Goal: Task Accomplishment & Management: Complete application form

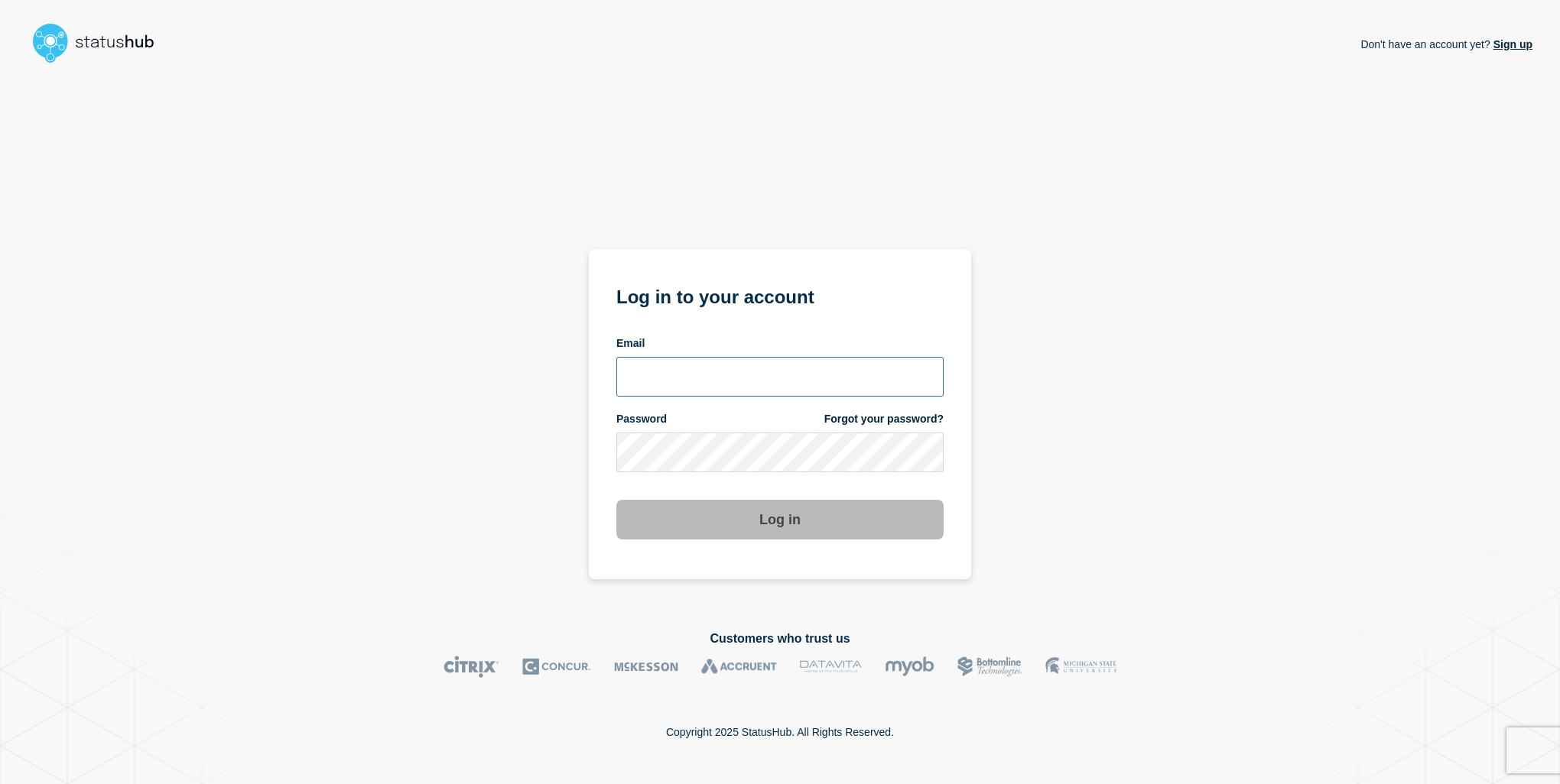
type input "anya.logue@bcu.ac.uk"
drag, startPoint x: 1470, startPoint y: 549, endPoint x: 1411, endPoint y: 549, distance: 59.0
click at [1470, 549] on div "Don't have an account yet? Sign up Log in to your account Email anya.logue@bcu.…" at bounding box center [780, 337] width 1505 height 537
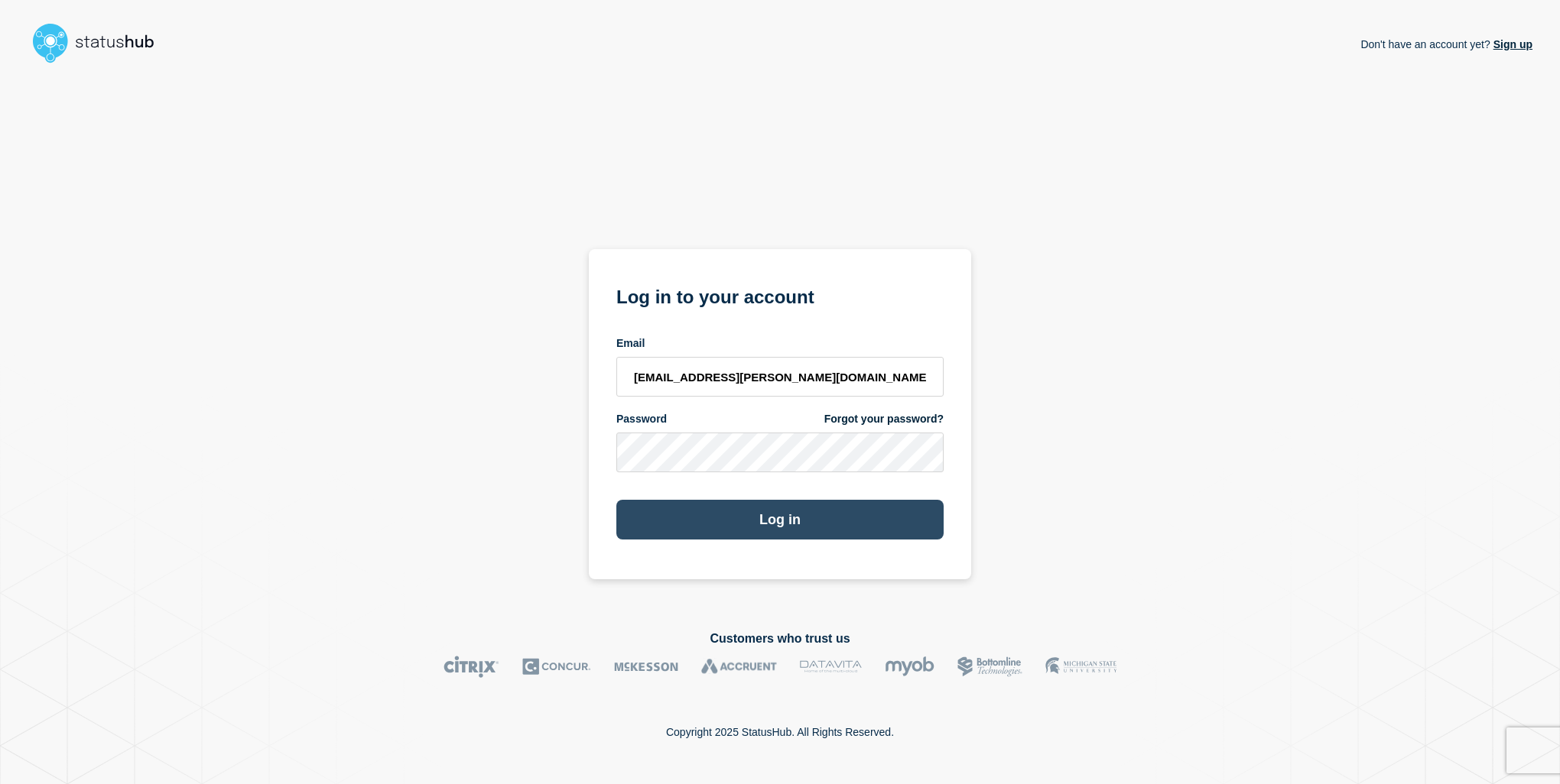
click at [741, 531] on button "Log in" at bounding box center [780, 520] width 327 height 40
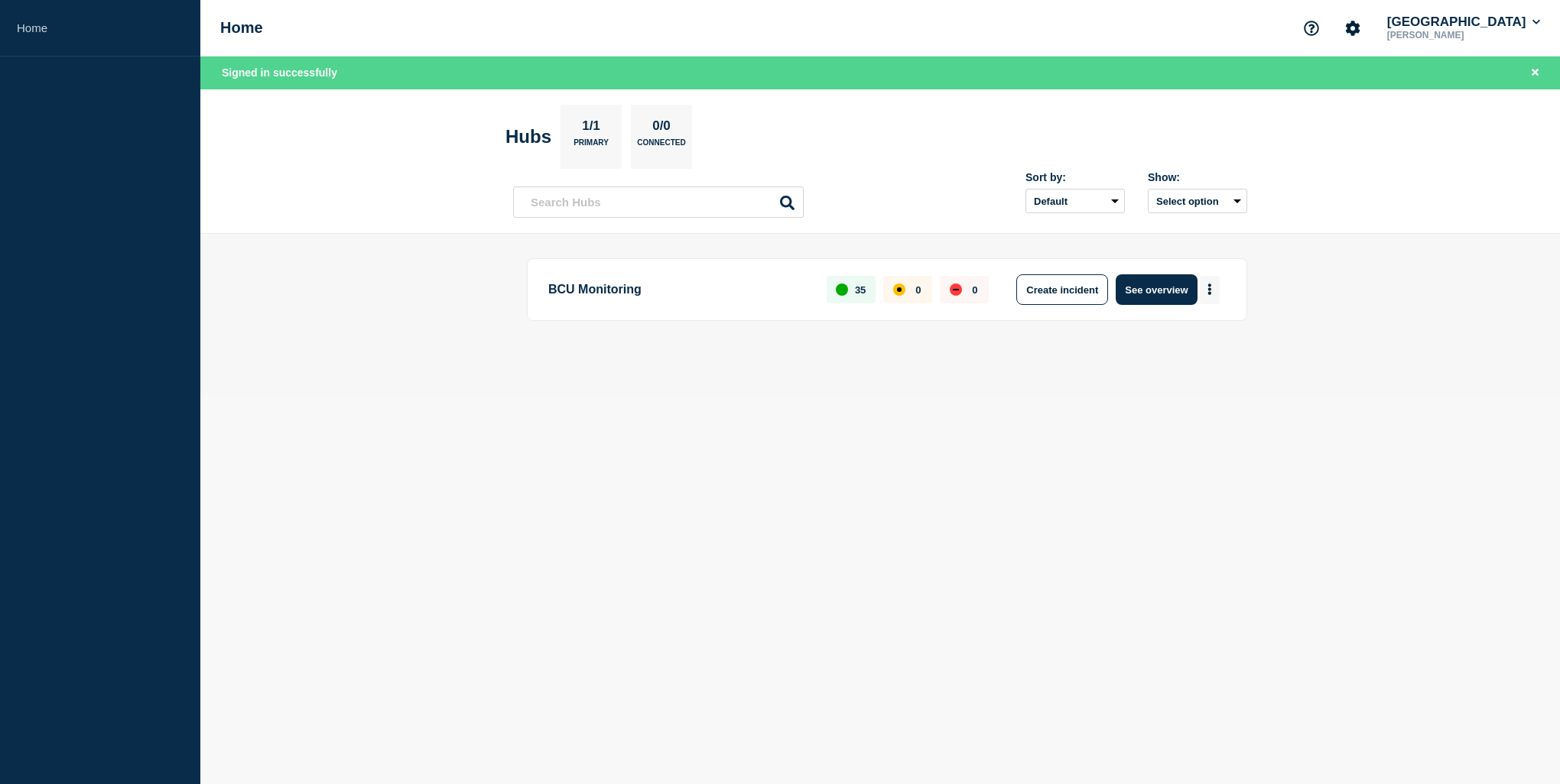
click at [1213, 289] on button "More actions" at bounding box center [1209, 290] width 20 height 28
click at [1200, 333] on button "Create maintenance" at bounding box center [1204, 335] width 103 height 13
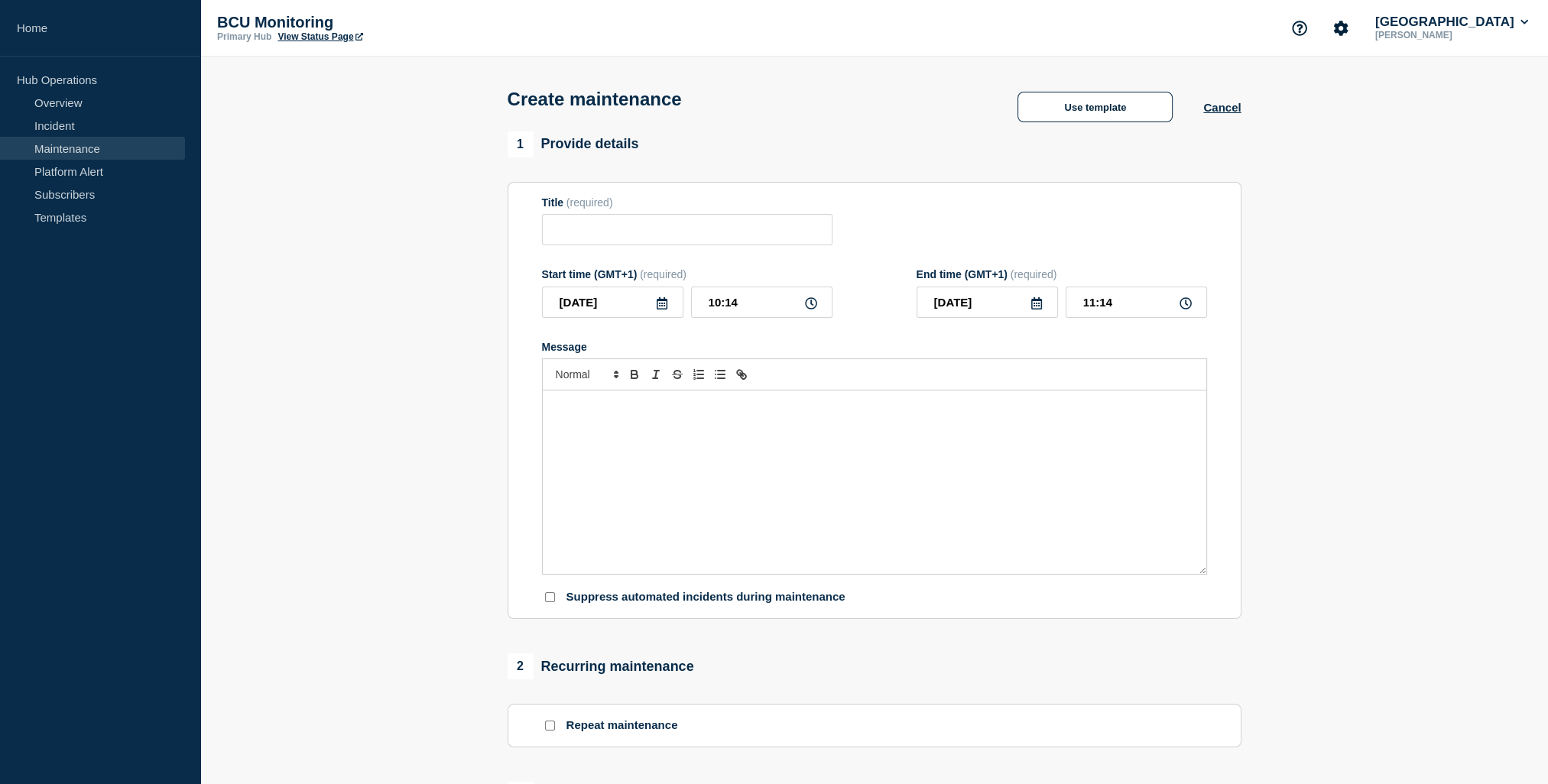
click at [719, 428] on div "Message" at bounding box center [874, 482] width 663 height 183
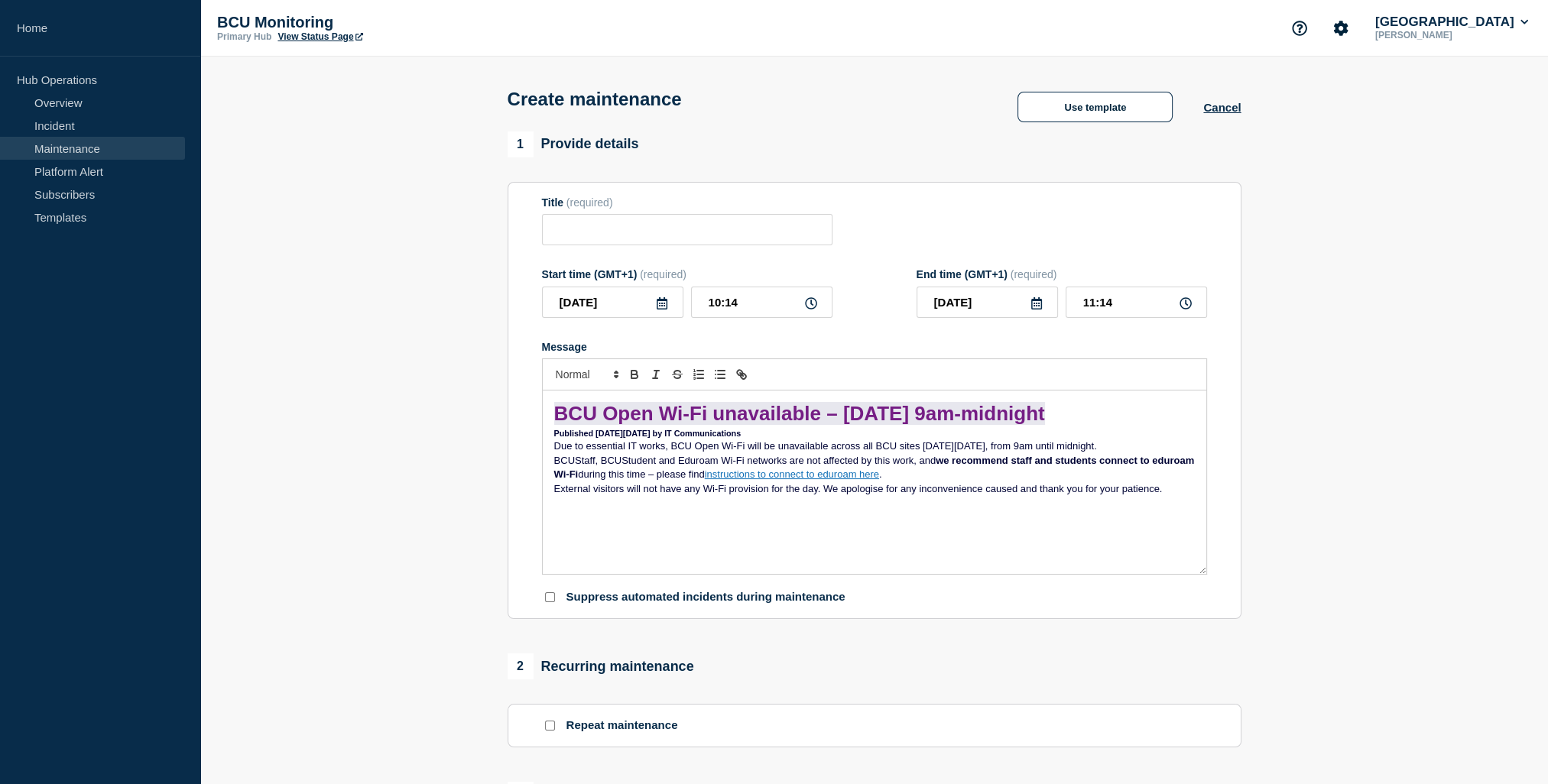
click at [665, 419] on span "BCU Open Wi-Fi unavailable – Saturday 11 October, 9am-midnight" at bounding box center [799, 414] width 491 height 23
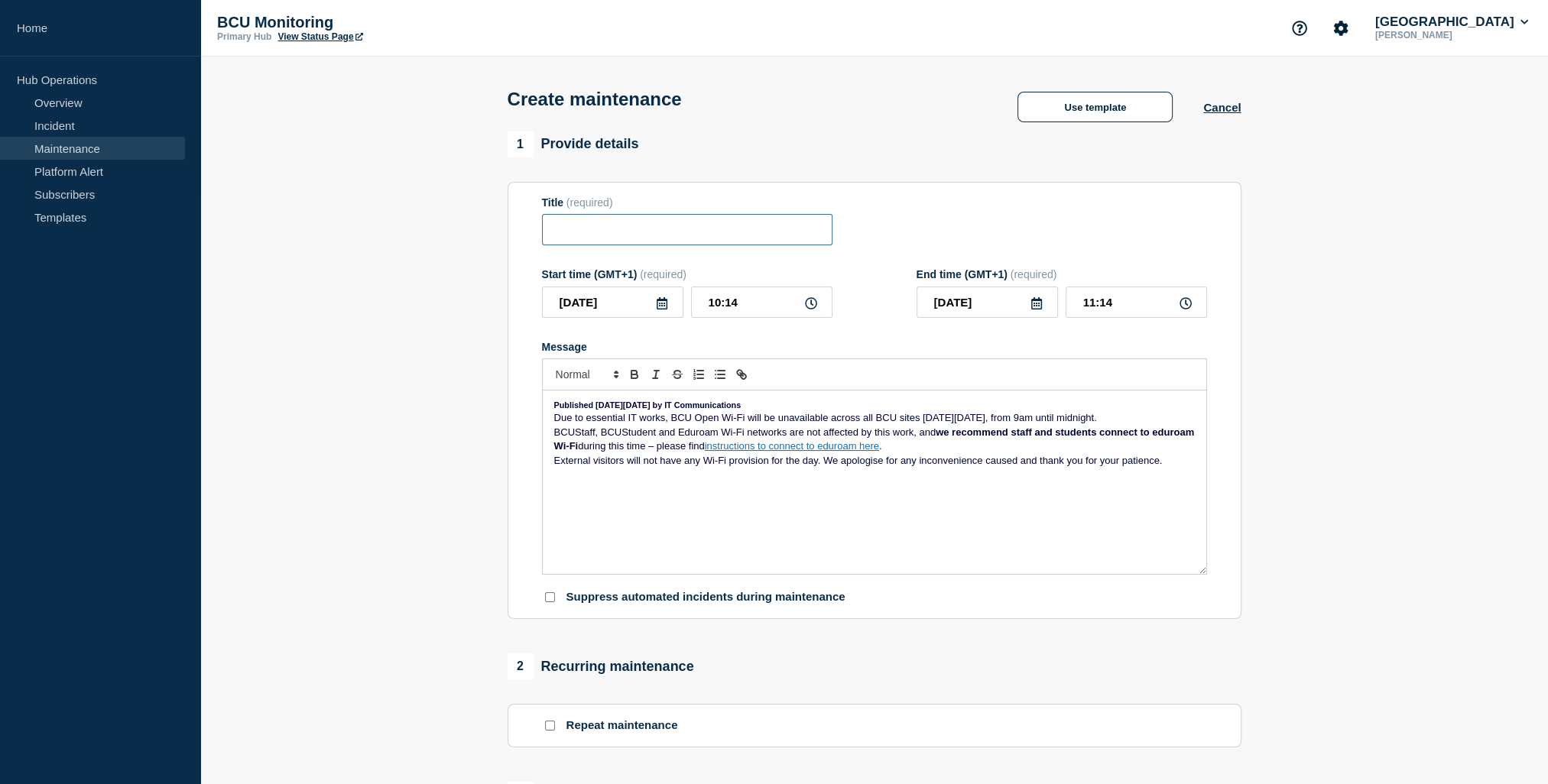
click at [601, 238] on input "Title" at bounding box center [687, 230] width 290 height 32
paste input "BCU Open Wi-Fi unavailable – Saturday 11 October, 9am-midnight"
type input "BCU Open Wi-Fi unavailable – Saturday 11 October, 9am-midnight"
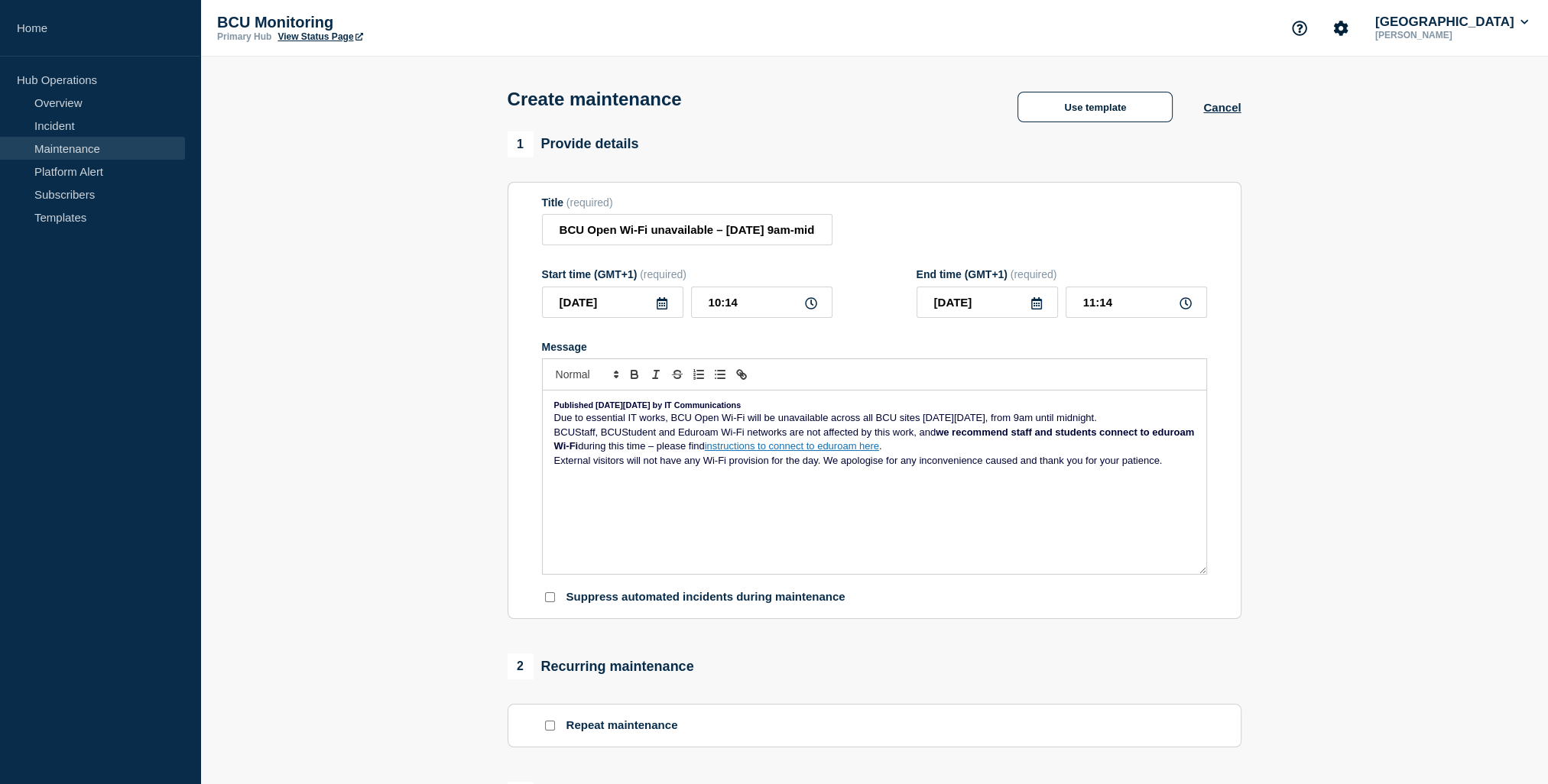
drag, startPoint x: 823, startPoint y: 410, endPoint x: -3, endPoint y: 353, distance: 828.0
click at [0, 353] on html "Home Hub Operations Overview Incident Maintenance Platform Alert Subscribers Te…" at bounding box center [774, 392] width 1548 height 784
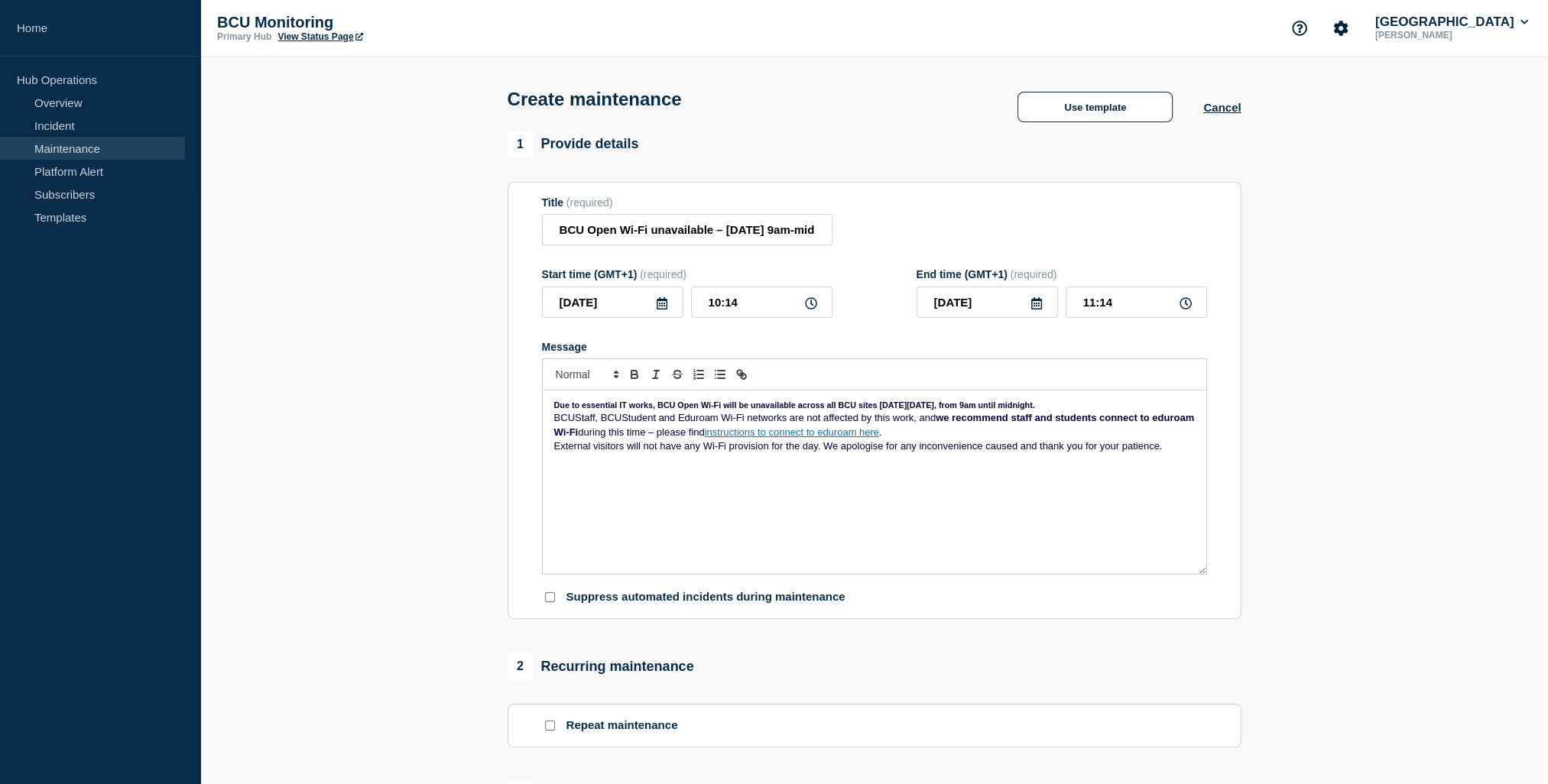
drag, startPoint x: 1116, startPoint y: 408, endPoint x: 447, endPoint y: 393, distance: 669.2
click at [447, 393] on section "1 Provide details Title (required) BCU Open Wi-Fi unavailable – Saturday 11 Oct…" at bounding box center [874, 662] width 1348 height 1060
click at [595, 384] on span "Font size" at bounding box center [586, 374] width 75 height 18
click at [565, 426] on span "submenu" at bounding box center [585, 417] width 61 height 20
click at [1009, 443] on p "BCUStaff, BCUStudent and Eduroam Wi-Fi networks are not affected by this work, …" at bounding box center [874, 428] width 641 height 28
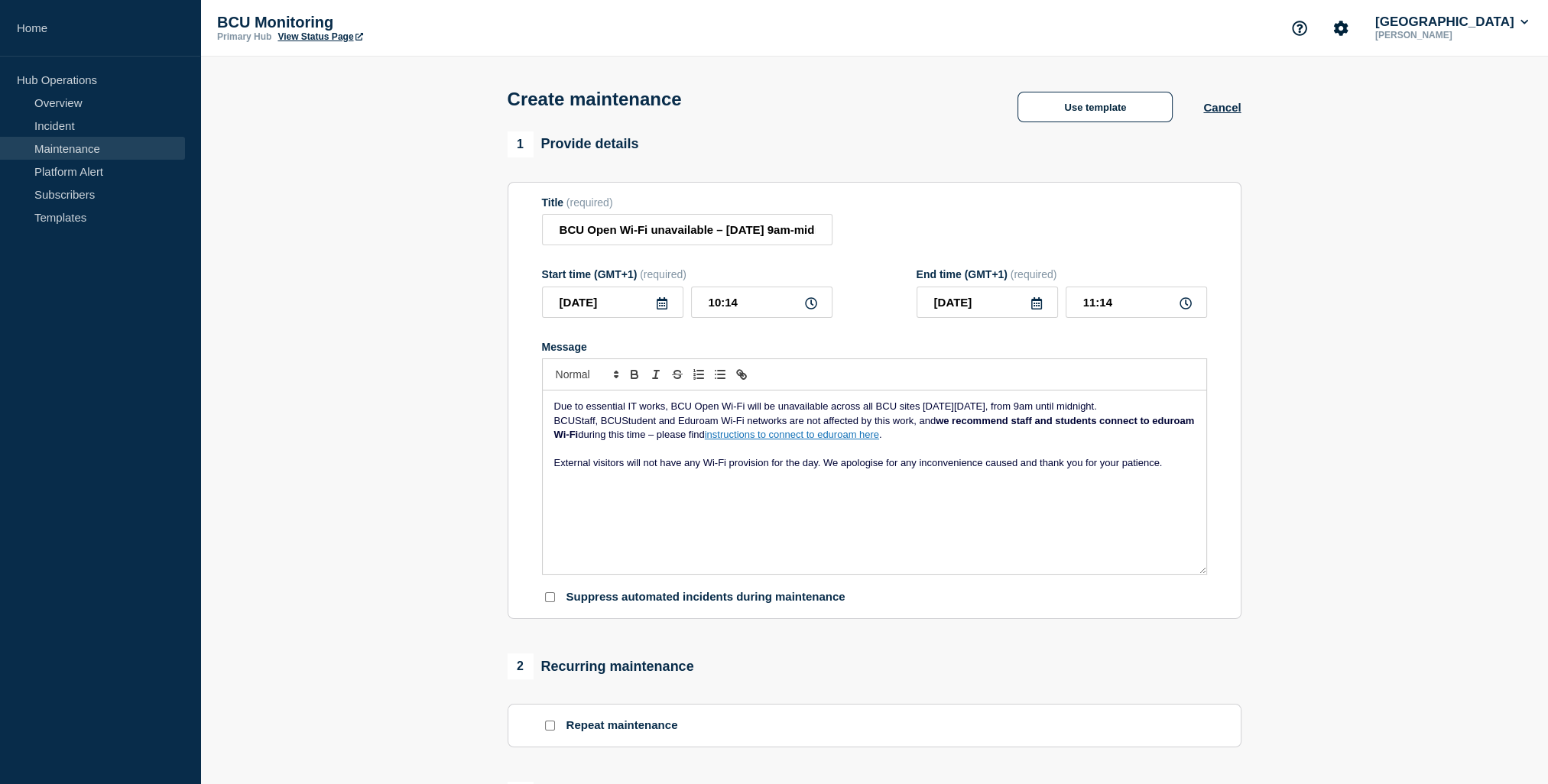
click at [666, 309] on icon at bounding box center [662, 303] width 11 height 12
click at [715, 350] on polyline "button" at bounding box center [715, 351] width 5 height 9
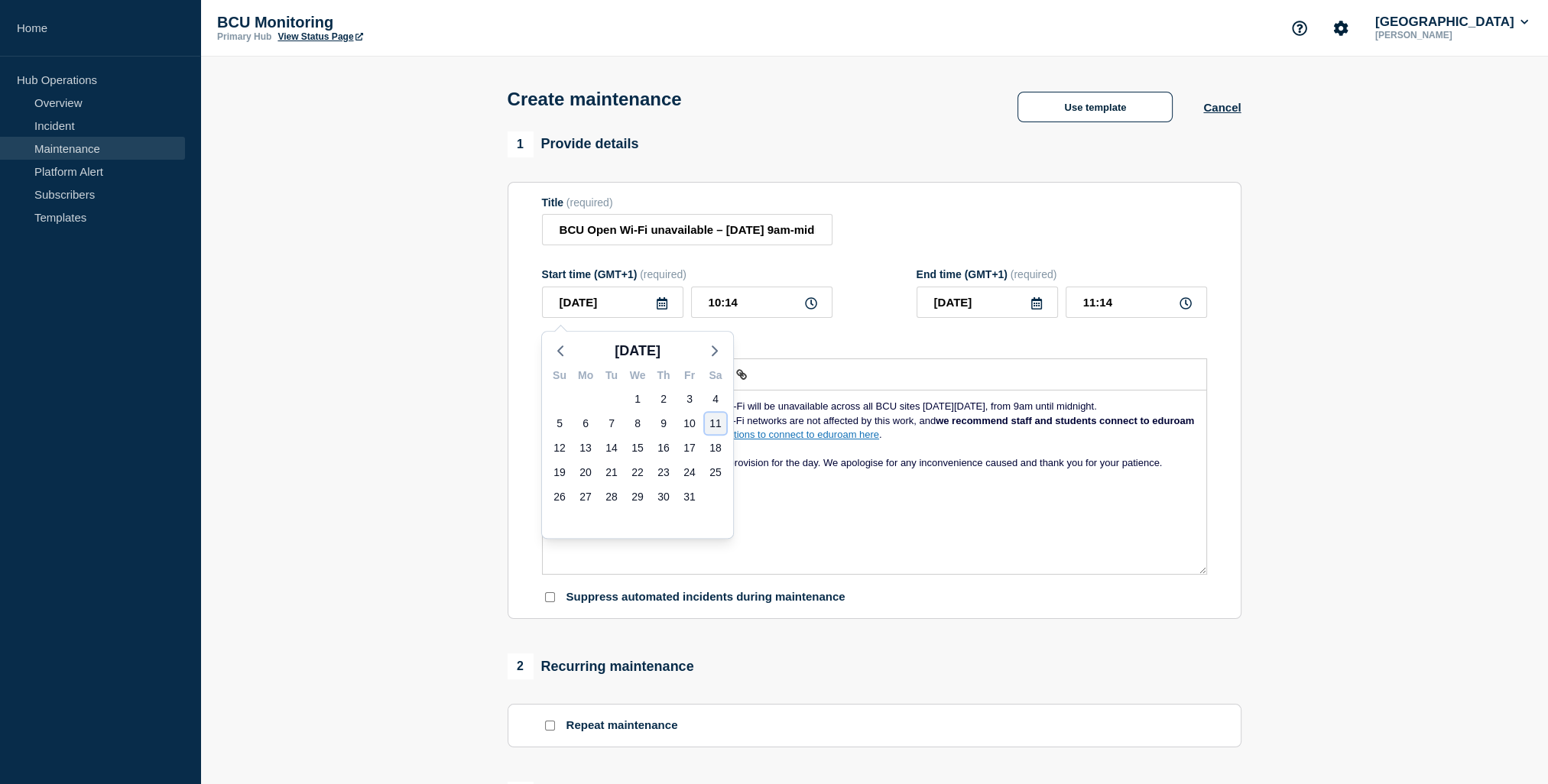
click at [719, 423] on div "11" at bounding box center [715, 424] width 22 height 22
type input "2025-10-11"
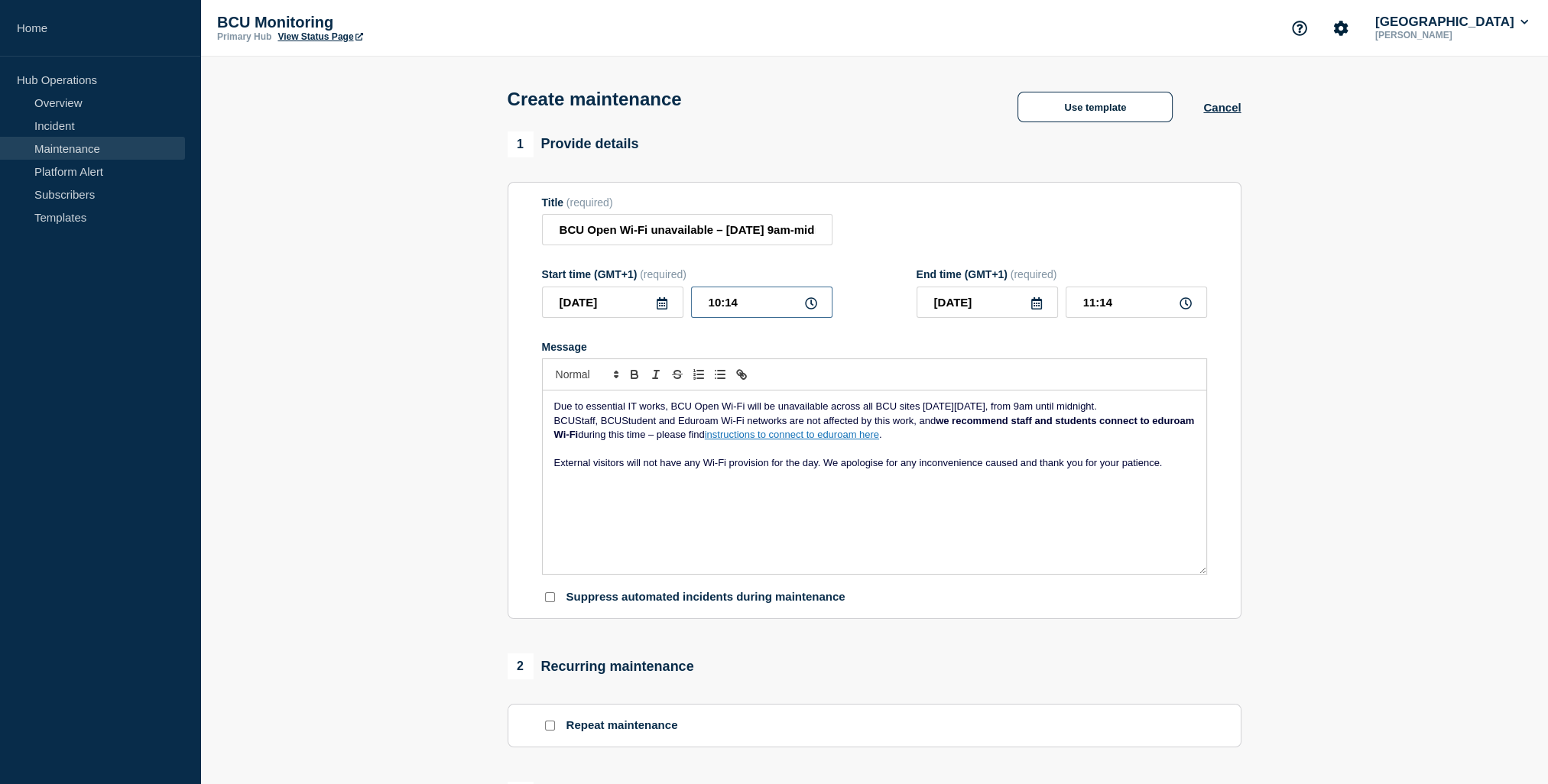
drag, startPoint x: 780, startPoint y: 313, endPoint x: 684, endPoint y: 317, distance: 96.1
click at [684, 317] on div "2025-10-11 10:14" at bounding box center [687, 302] width 290 height 32
type input "09:00"
drag, startPoint x: 1154, startPoint y: 306, endPoint x: 859, endPoint y: 270, distance: 297.2
click at [861, 271] on form "Title (required) BCU Open Wi-Fi unavailable – Saturday 11 October, 9am-midnight…" at bounding box center [874, 400] width 665 height 409
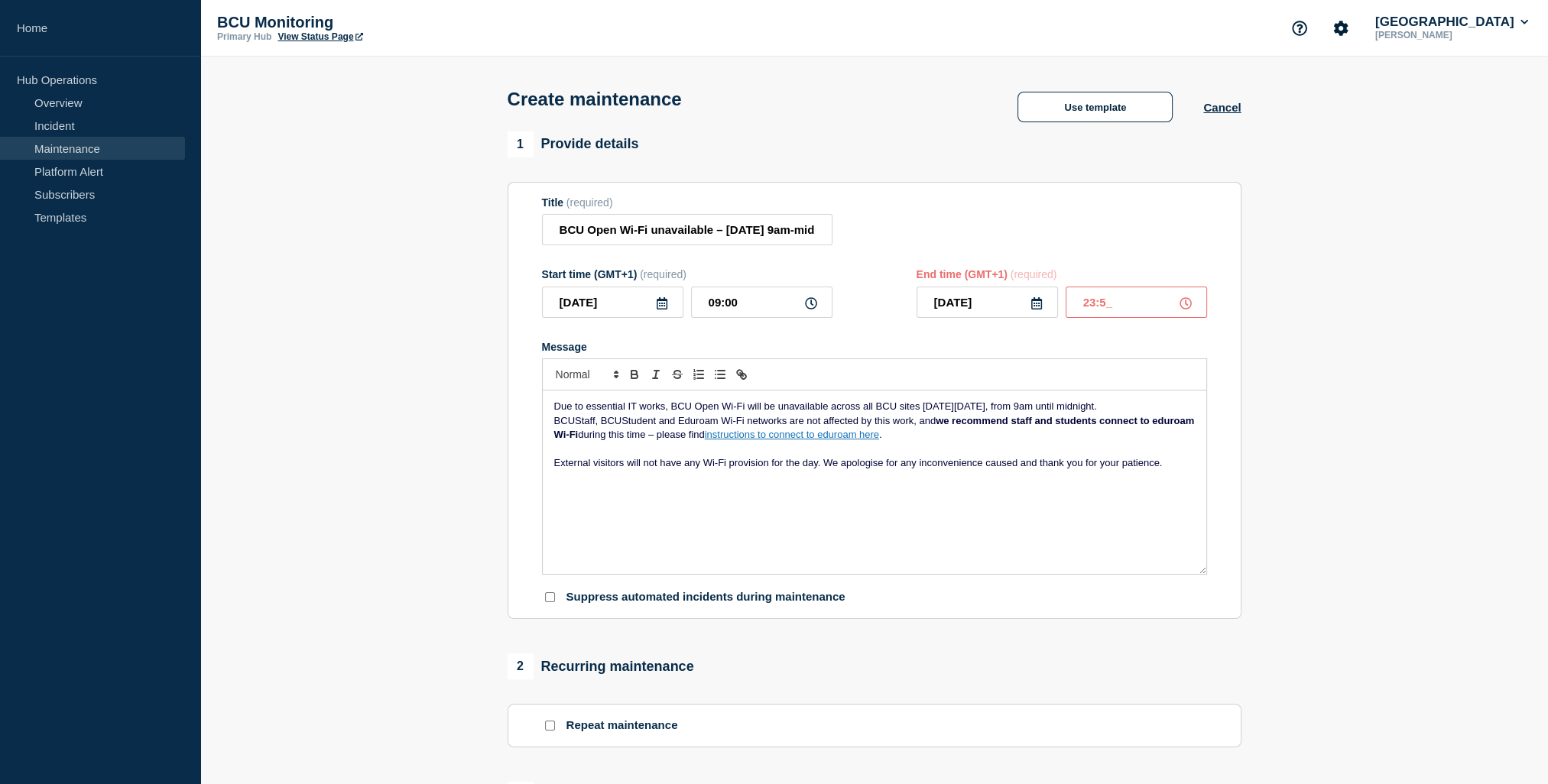
type input "23:59"
click at [1527, 441] on section "1 Provide details Title (required) BCU Open Wi-Fi unavailable – Saturday 11 Oct…" at bounding box center [874, 662] width 1348 height 1060
click at [673, 411] on span "Due to essential IT works, BCU Open Wi-Fi will be unavailable across all BCU si…" at bounding box center [825, 406] width 543 height 12
drag, startPoint x: 673, startPoint y: 411, endPoint x: 1140, endPoint y: 399, distance: 467.2
click at [1140, 399] on div "Due to essential IT works, BCU Open Wi-Fi will be unavailable across all BCU si…" at bounding box center [874, 482] width 663 height 183
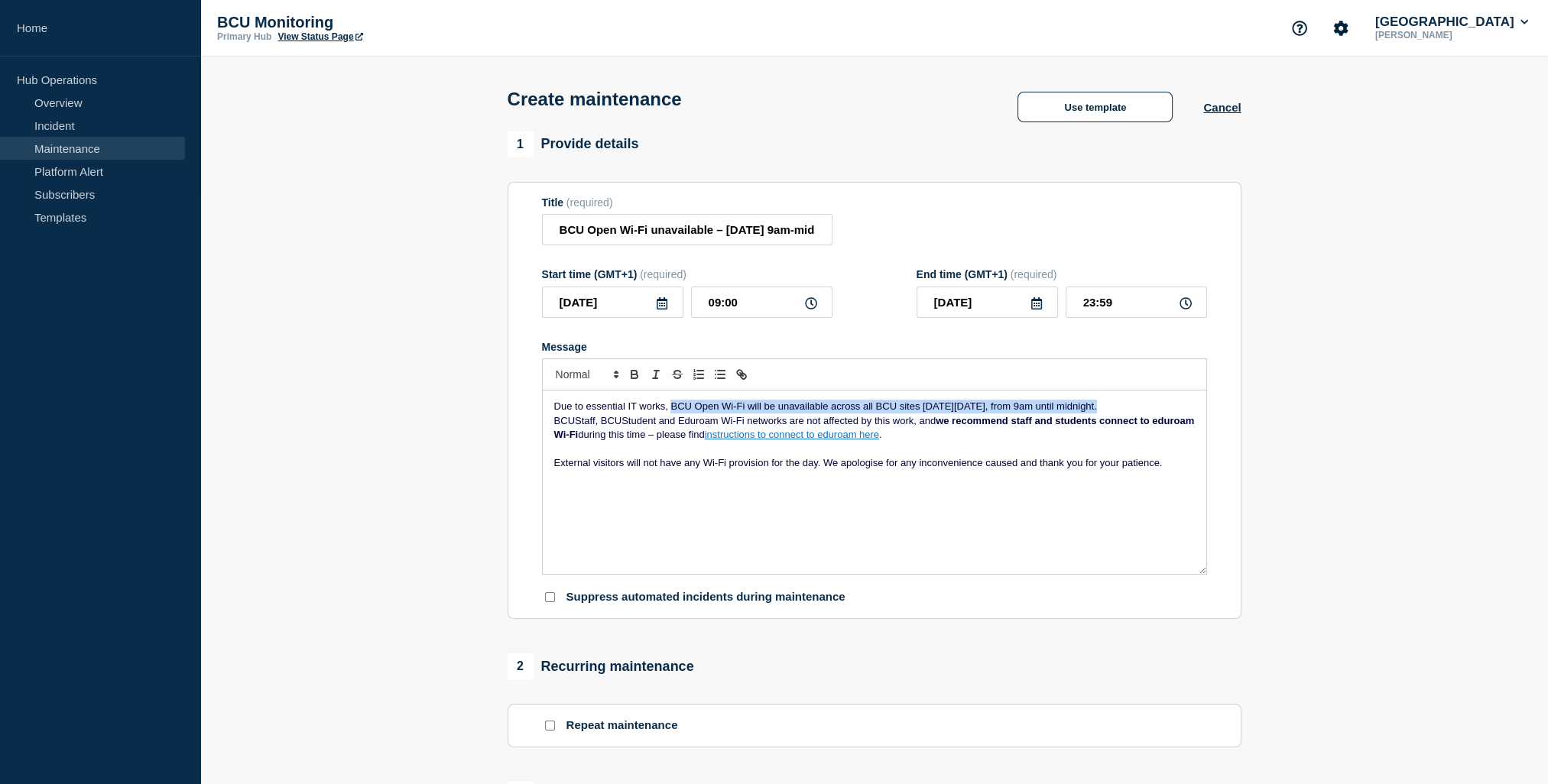
click at [802, 412] on span "Due to essential IT works, BCU Open Wi-Fi will be unavailable across all BCU si…" at bounding box center [825, 406] width 543 height 12
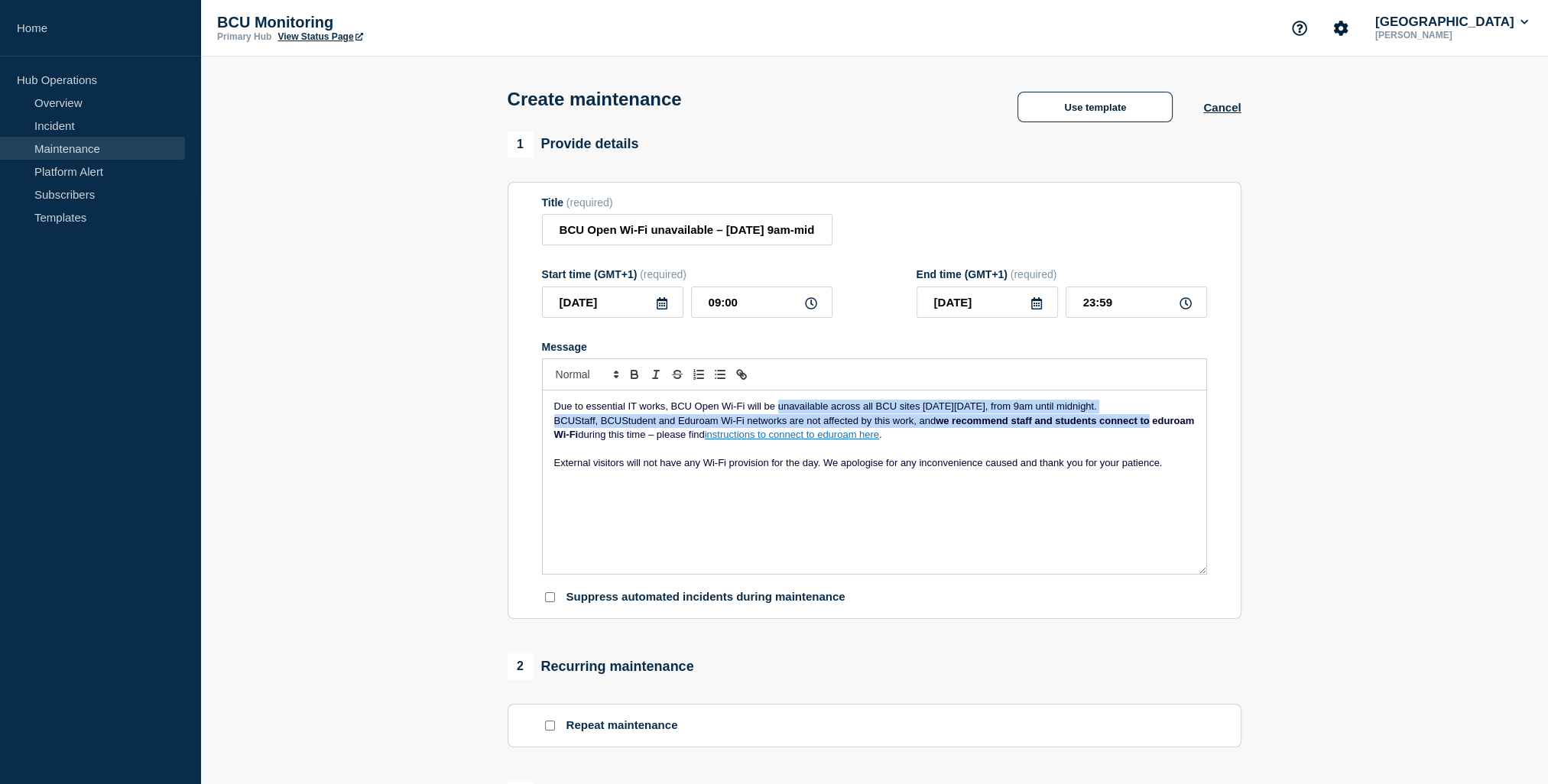
drag, startPoint x: 802, startPoint y: 414, endPoint x: 1144, endPoint y: 425, distance: 342.2
click at [1144, 425] on div "Due to essential IT works, BCU Open Wi-Fi will be unavailable across all BCU si…" at bounding box center [874, 482] width 663 height 183
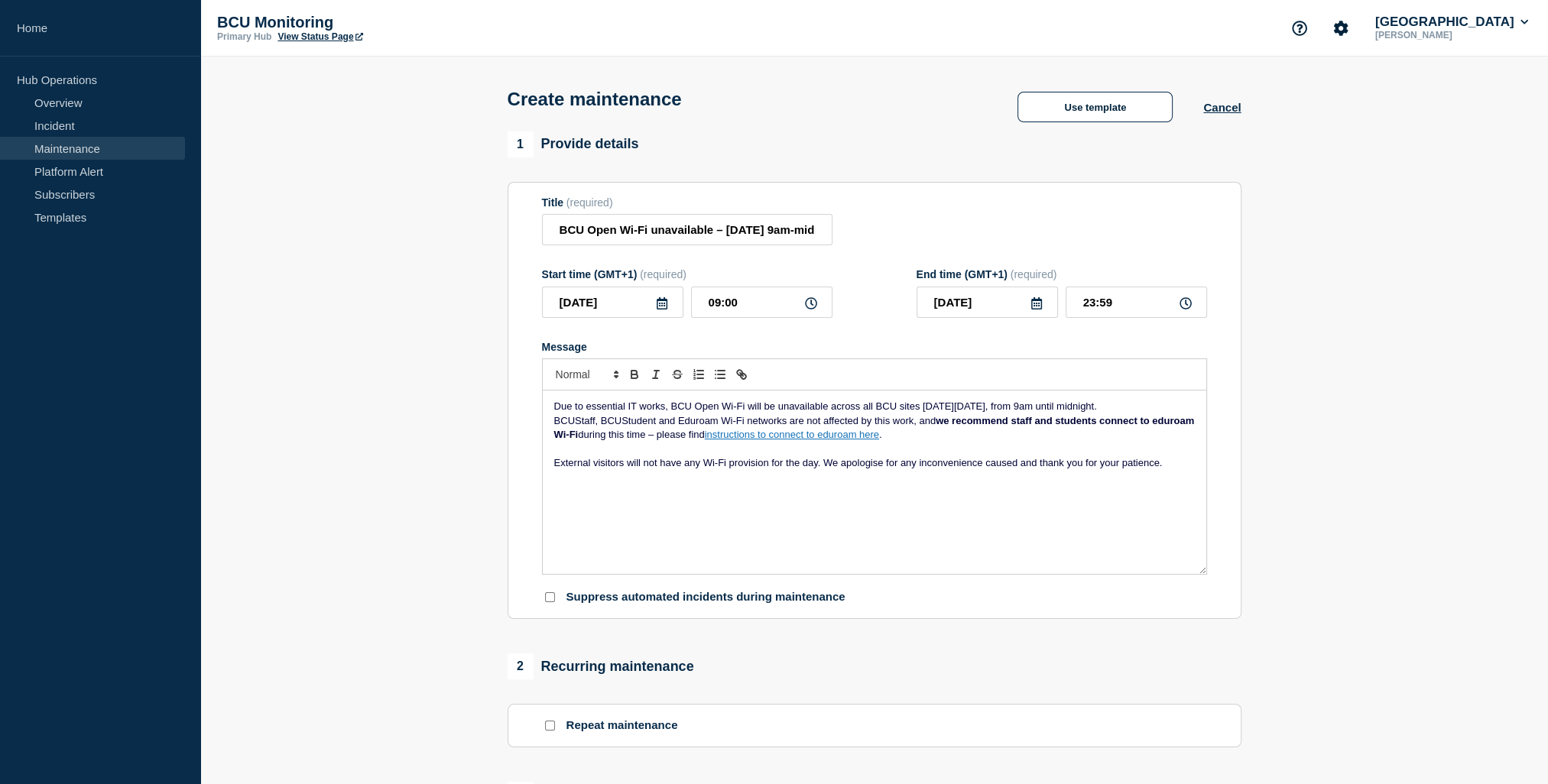
click at [573, 453] on p "Message" at bounding box center [874, 450] width 641 height 14
click at [928, 453] on p "Message" at bounding box center [874, 450] width 641 height 14
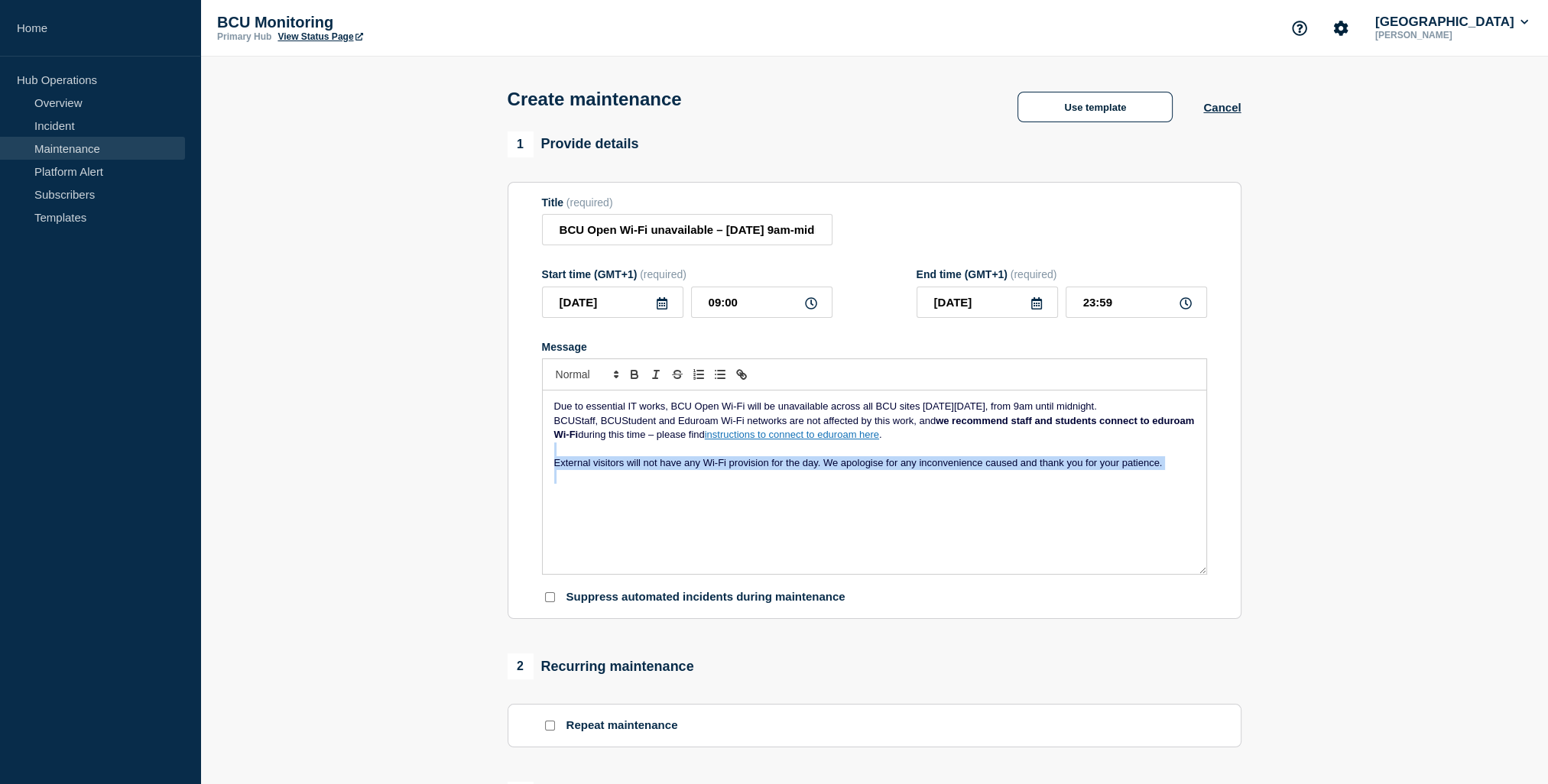
drag, startPoint x: 963, startPoint y: 444, endPoint x: 1050, endPoint y: 531, distance: 123.0
click at [1056, 509] on div "Due to essential IT works, BCU Open Wi-Fi will be unavailable across all BCU si…" at bounding box center [874, 482] width 663 height 183
click at [946, 515] on div "Due to essential IT works, BCU Open Wi-Fi will be unavailable across all BCU si…" at bounding box center [874, 482] width 663 height 183
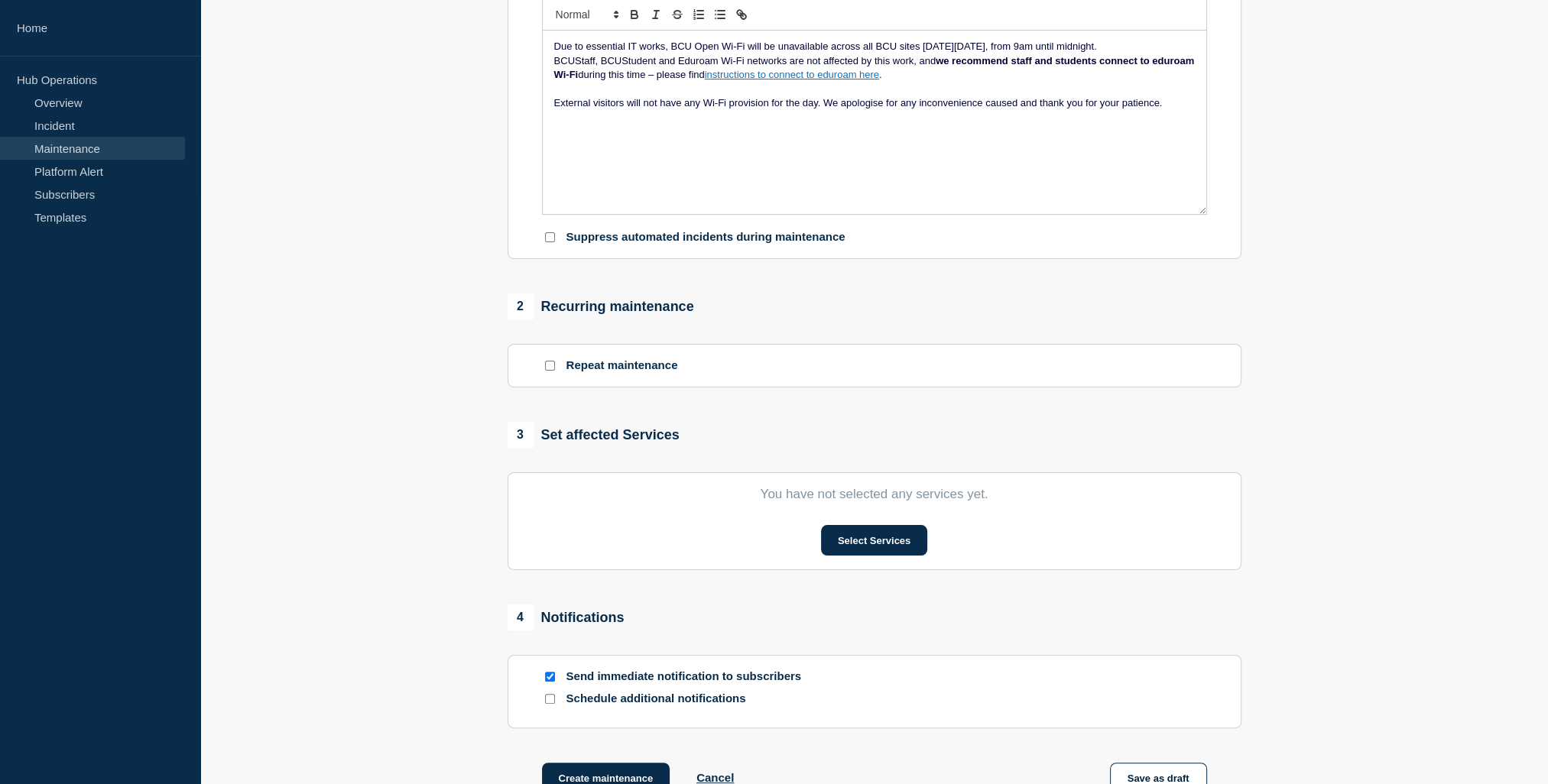
scroll to position [382, 0]
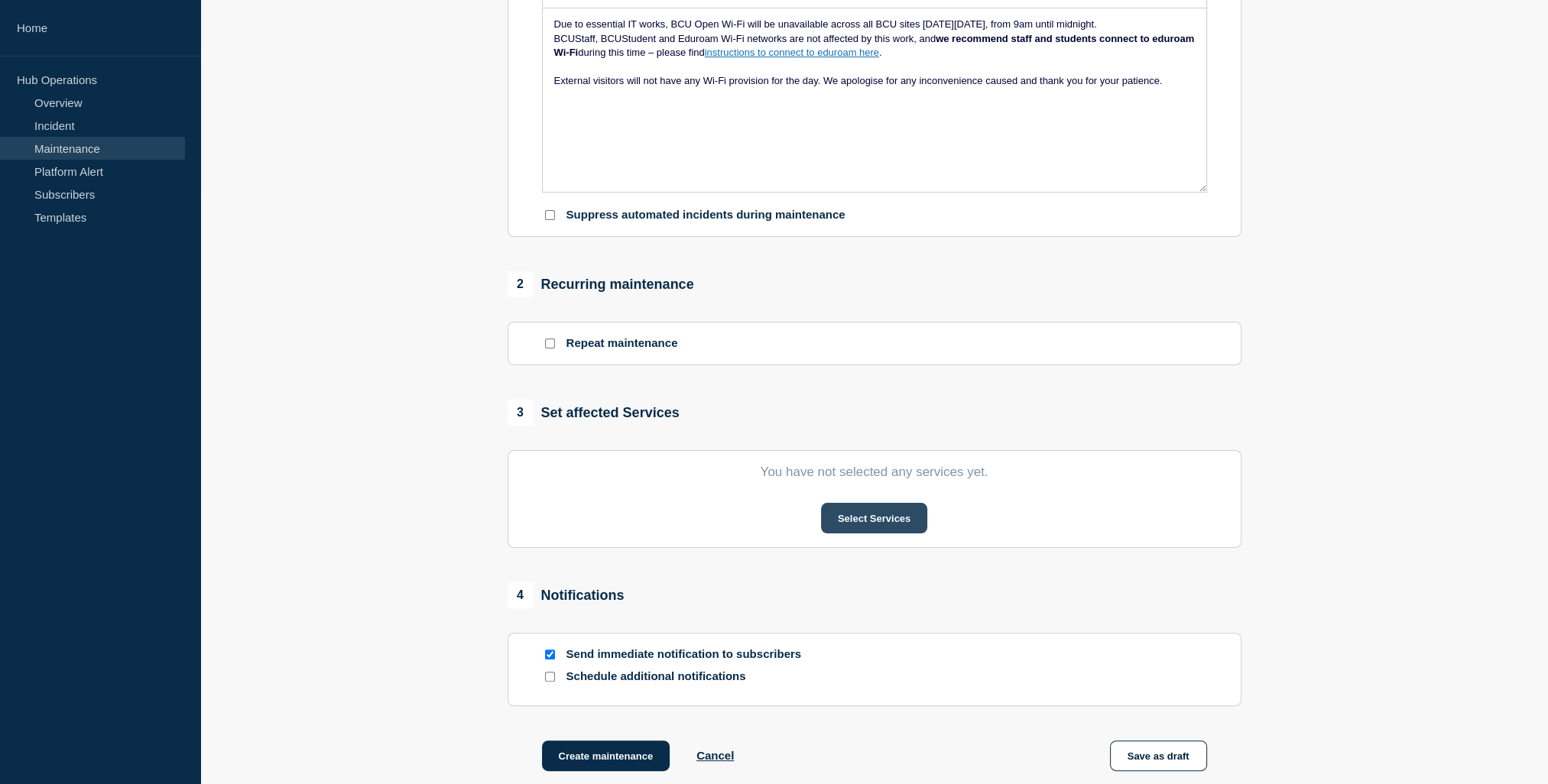
click at [872, 530] on button "Select Services" at bounding box center [874, 518] width 106 height 31
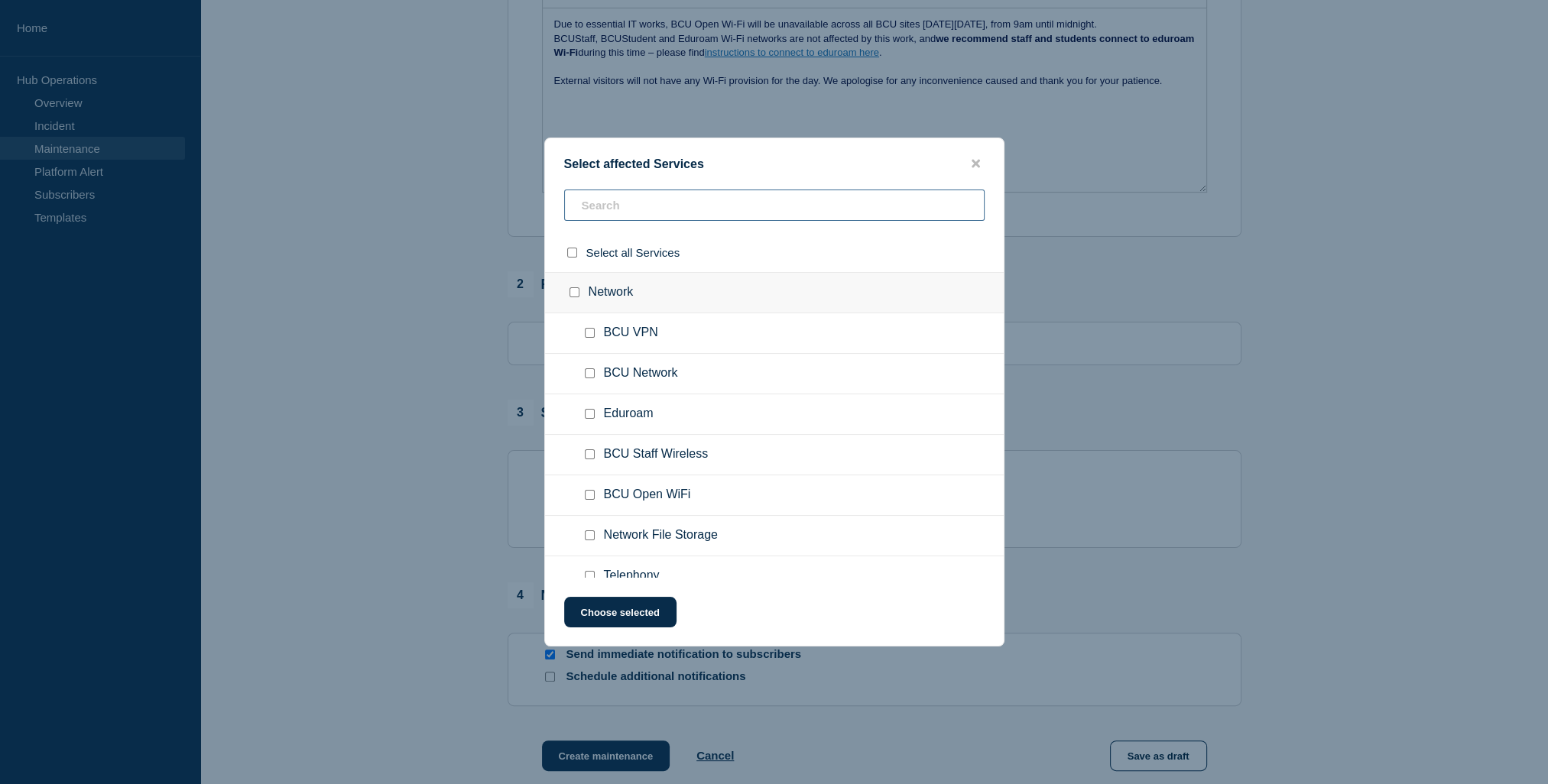
click at [669, 200] on input "text" at bounding box center [774, 205] width 421 height 32
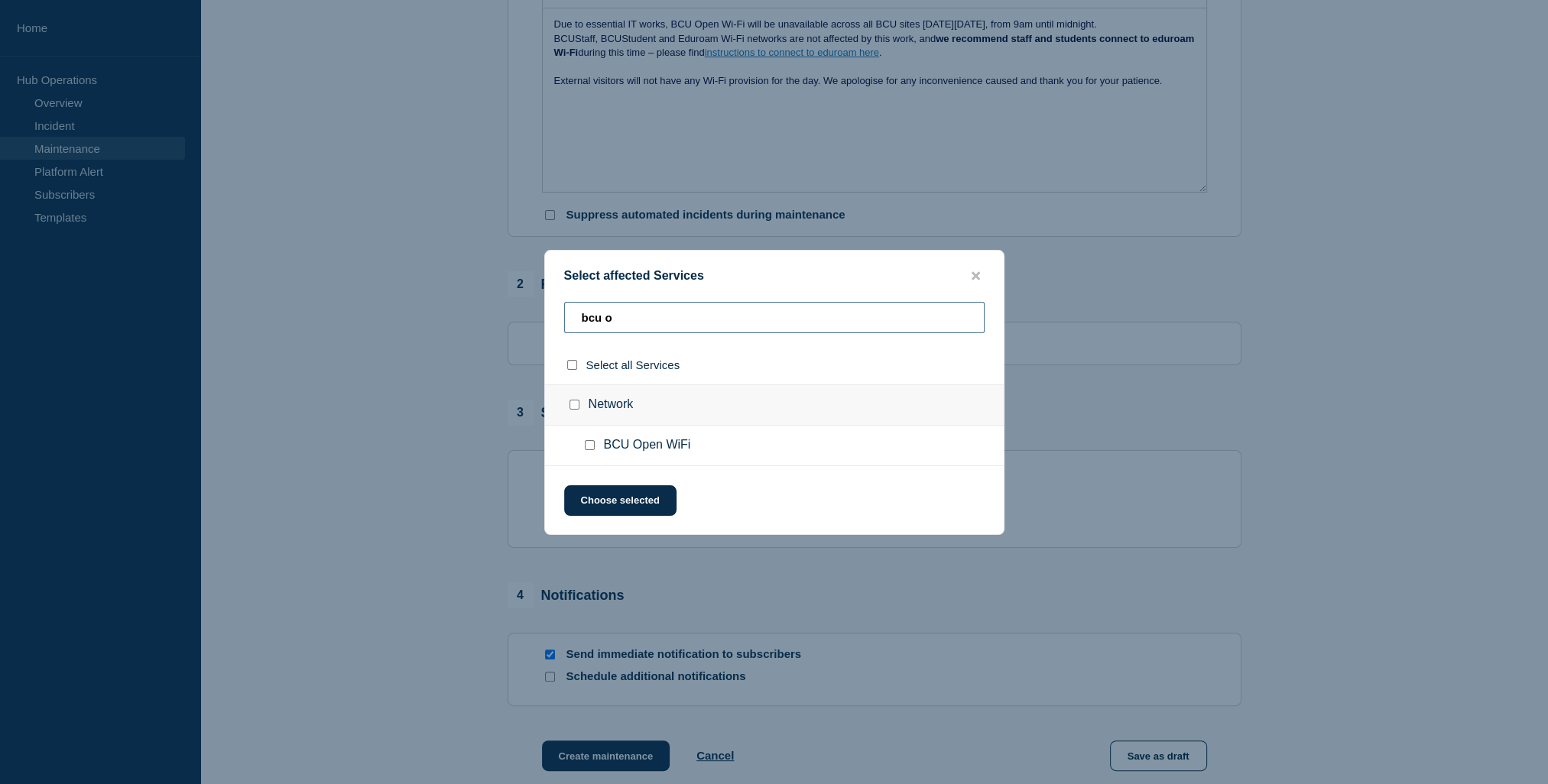
type input "bcu o"
click at [664, 453] on span "BCU Open WiFi" at bounding box center [647, 446] width 87 height 15
click at [590, 448] on input "BCU Open WiFi checkbox" at bounding box center [589, 445] width 10 height 10
checkbox input "true"
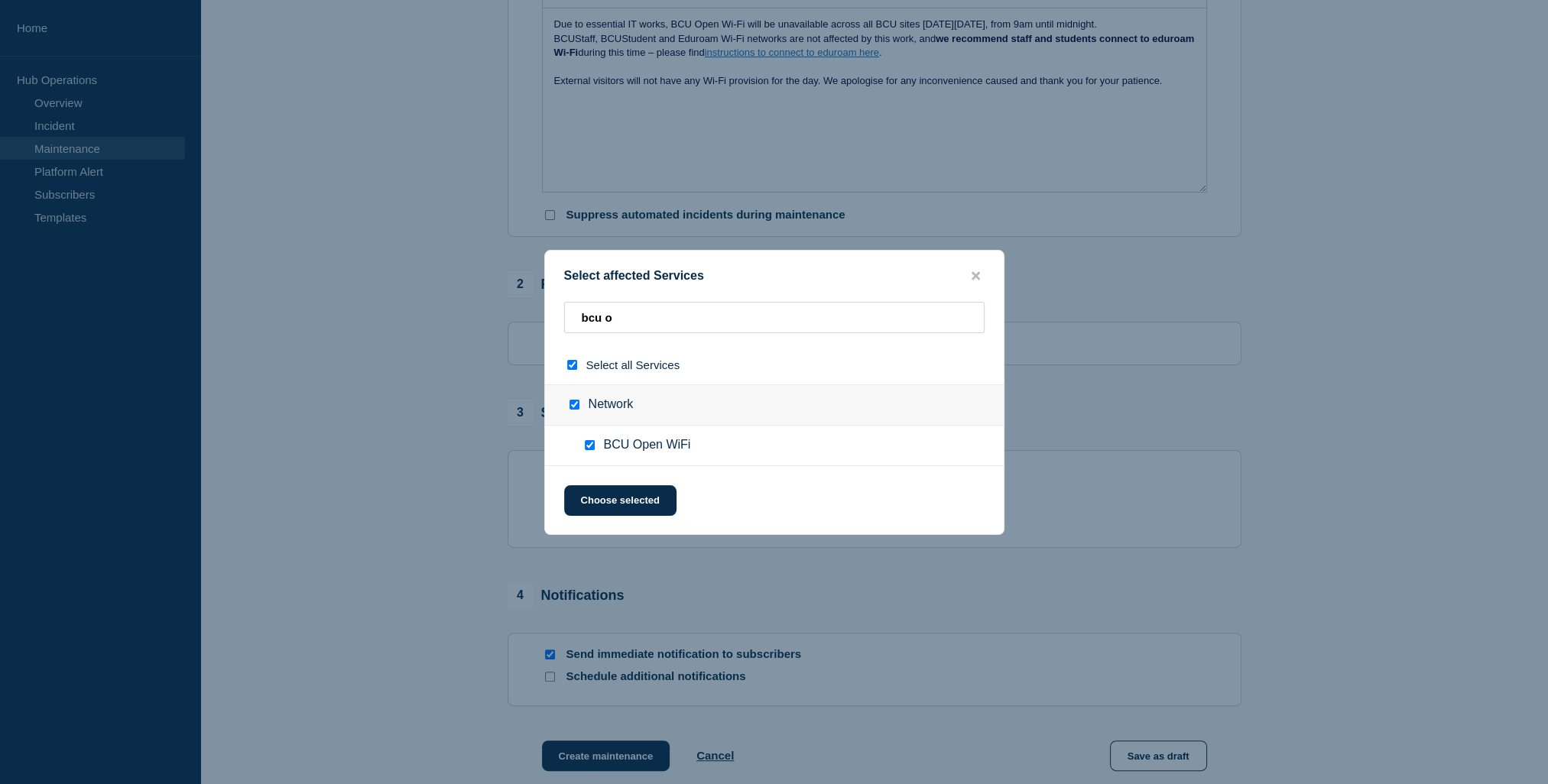
checkbox input "true"
click at [608, 500] on button "Choose selected" at bounding box center [620, 501] width 112 height 31
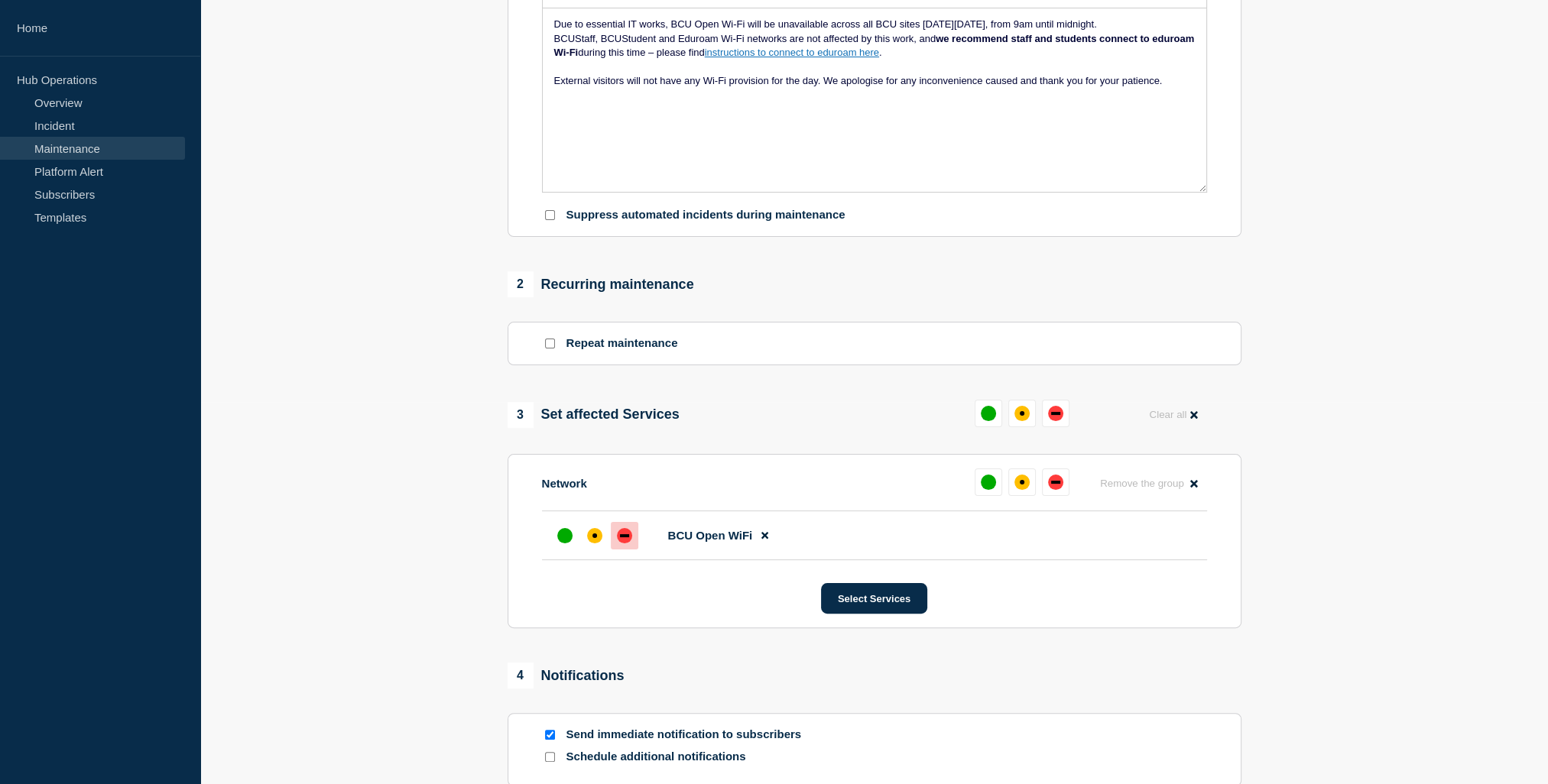
click at [628, 538] on div "down" at bounding box center [625, 536] width 9 height 3
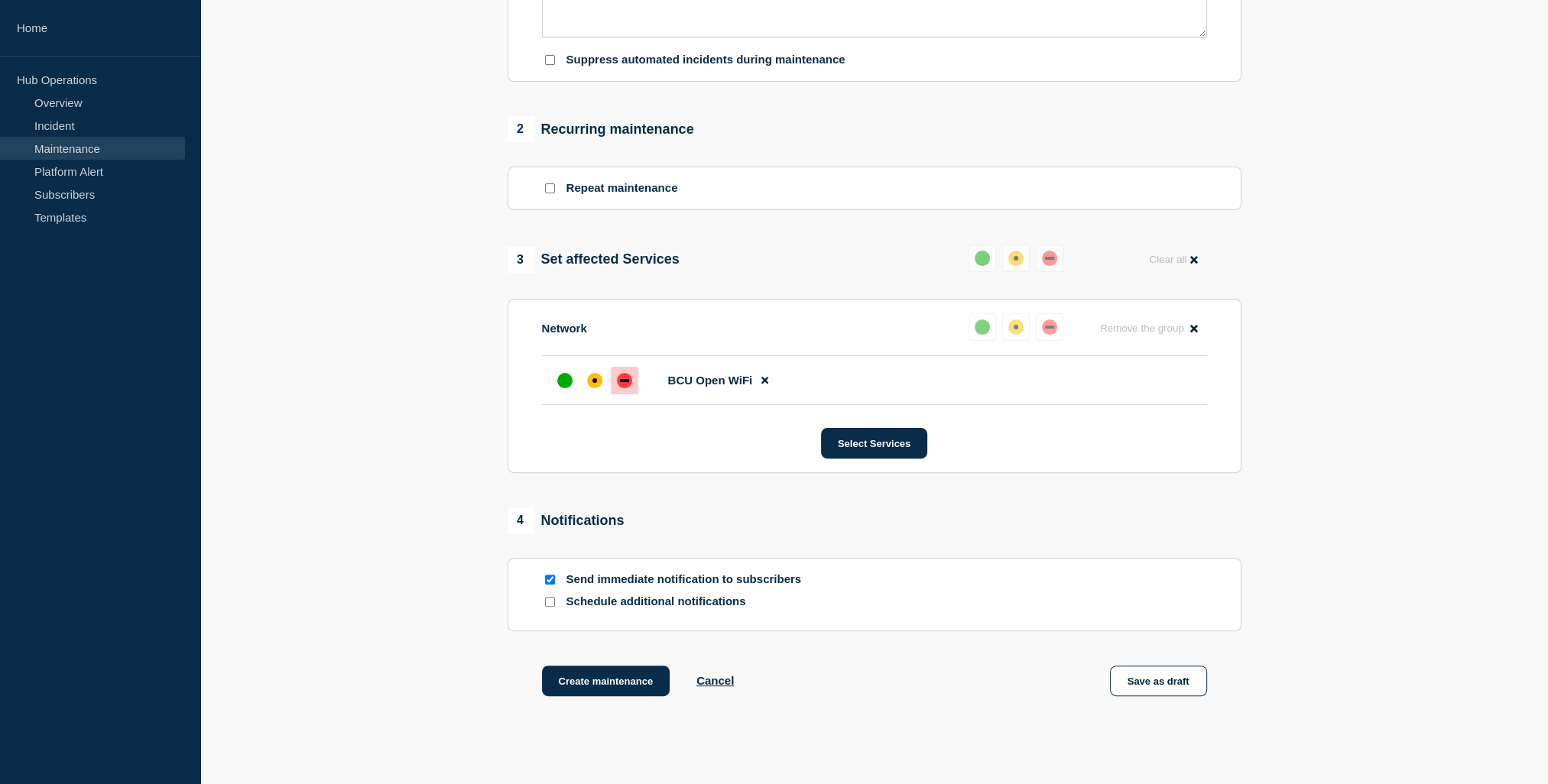
scroll to position [633, 0]
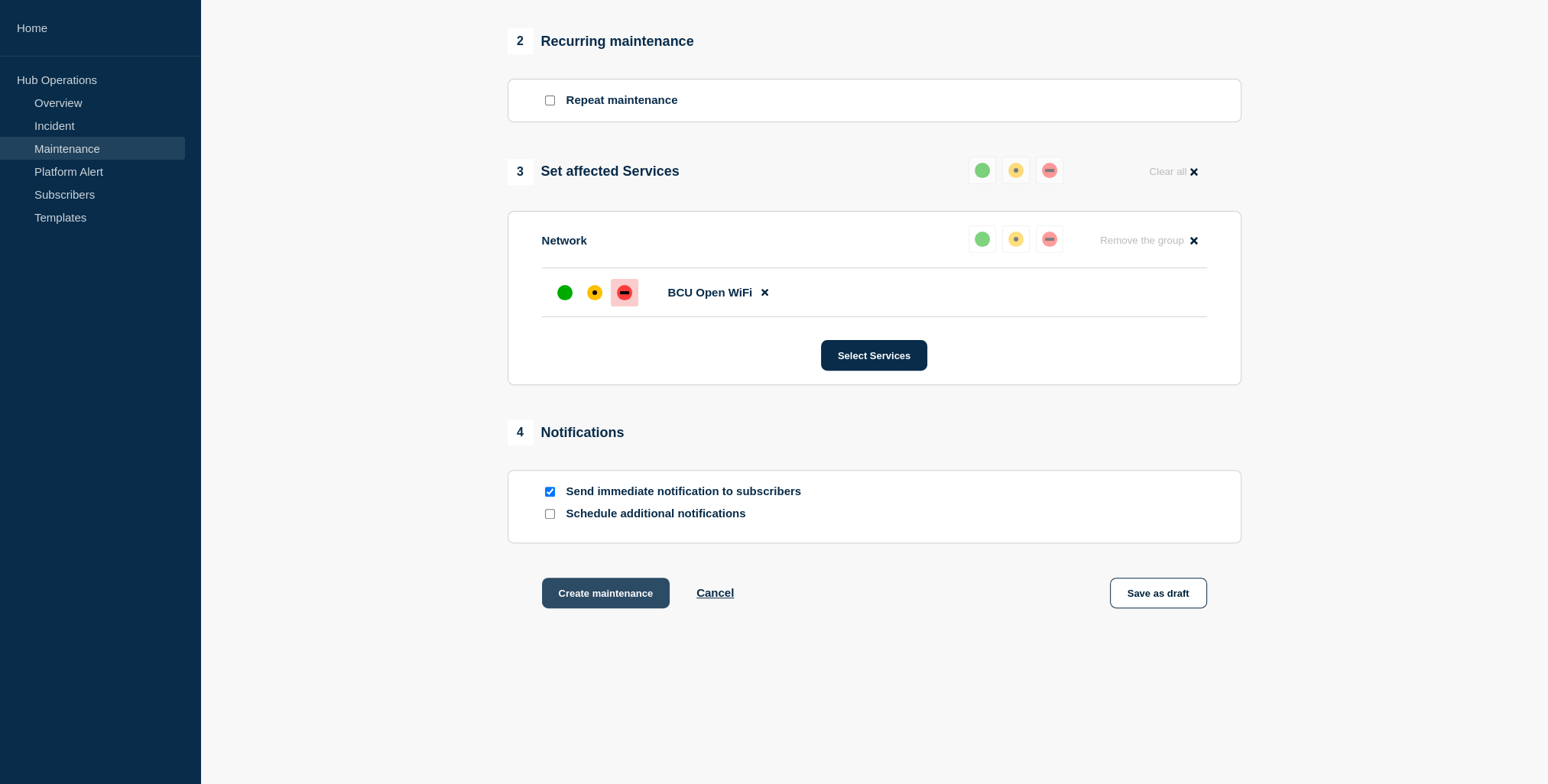
click at [615, 588] on button "Create maintenance" at bounding box center [606, 593] width 129 height 31
